Goal: Navigation & Orientation: Find specific page/section

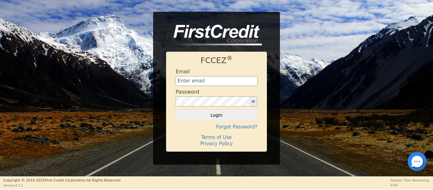
click at [212, 83] on input "text" at bounding box center [217, 81] width 82 height 10
type input "[EMAIL_ADDRESS][DOMAIN_NAME]"
click at [253, 102] on icon "button" at bounding box center [253, 101] width 3 height 3
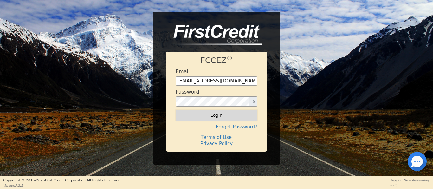
click at [222, 114] on button "Login" at bounding box center [217, 115] width 82 height 11
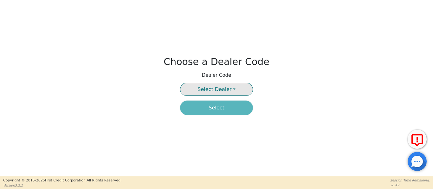
click at [229, 91] on button "Select Dealer" at bounding box center [216, 89] width 73 height 13
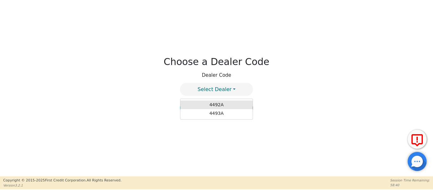
click at [219, 103] on link "4492A" at bounding box center [216, 104] width 72 height 9
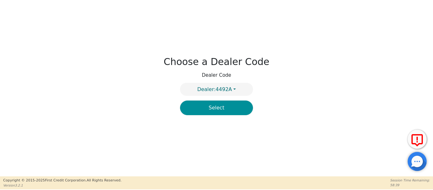
click at [215, 107] on button "Select" at bounding box center [216, 107] width 73 height 15
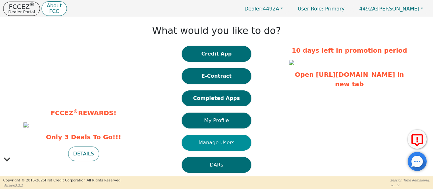
click at [204, 145] on button "Manage Users" at bounding box center [217, 143] width 70 height 16
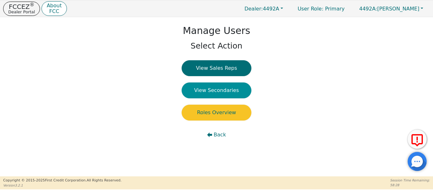
click at [227, 91] on button "View Secondaries" at bounding box center [217, 90] width 70 height 16
